Goal: Navigation & Orientation: Find specific page/section

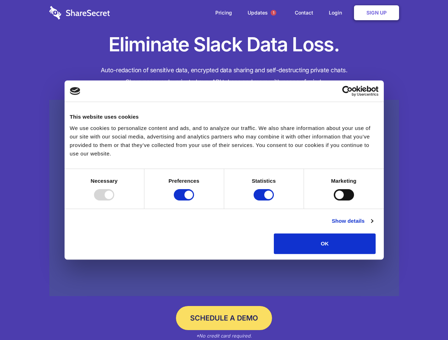
click at [114, 201] on div at bounding box center [104, 194] width 20 height 11
click at [194, 201] on input "Preferences" at bounding box center [184, 194] width 20 height 11
checkbox input "false"
click at [265, 201] on input "Statistics" at bounding box center [264, 194] width 20 height 11
checkbox input "false"
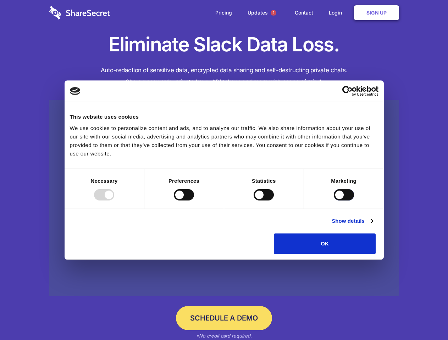
click at [334, 201] on input "Marketing" at bounding box center [344, 194] width 20 height 11
checkbox input "true"
click at [373, 226] on link "Show details" at bounding box center [352, 221] width 41 height 9
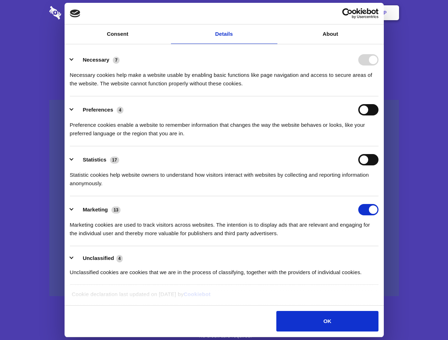
click at [378, 88] on div "Necessary cookies help make a website usable by enabling basic functions like p…" at bounding box center [224, 77] width 309 height 22
click at [273, 13] on span "1" at bounding box center [274, 13] width 6 height 6
